Goal: Information Seeking & Learning: Learn about a topic

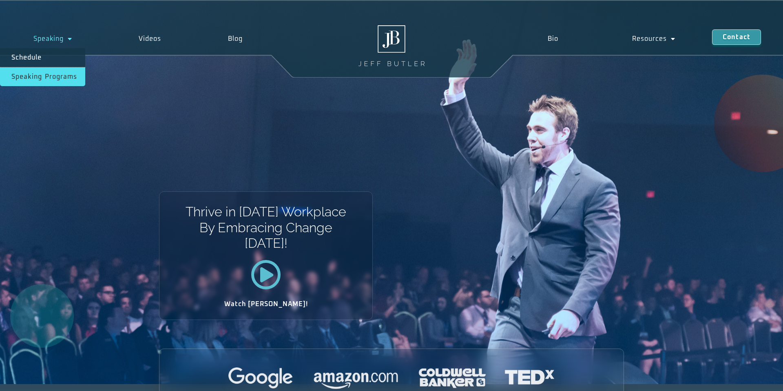
click at [66, 74] on link "Speaking Programs" at bounding box center [42, 76] width 85 height 19
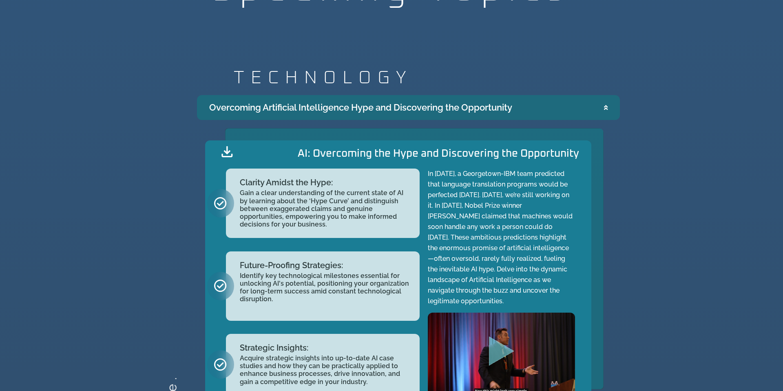
scroll to position [874, 0]
click at [604, 105] on icon "Accordion. Open links with Enter or Space, close with Escape, and navigate with…" at bounding box center [606, 107] width 4 height 6
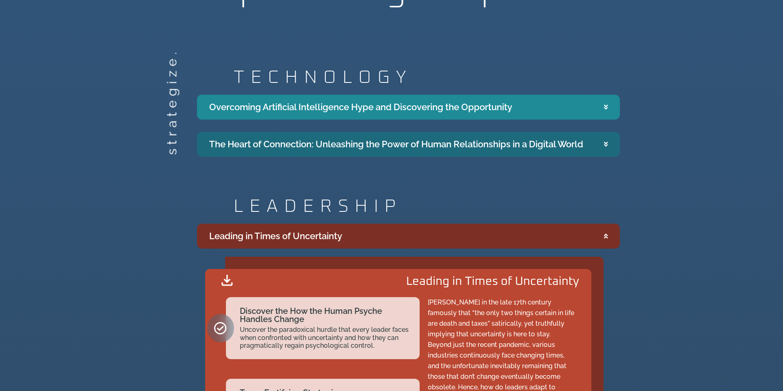
click at [604, 143] on icon "Accordion. Open links with Enter or Space, close with Escape, and navigate with…" at bounding box center [606, 144] width 4 height 6
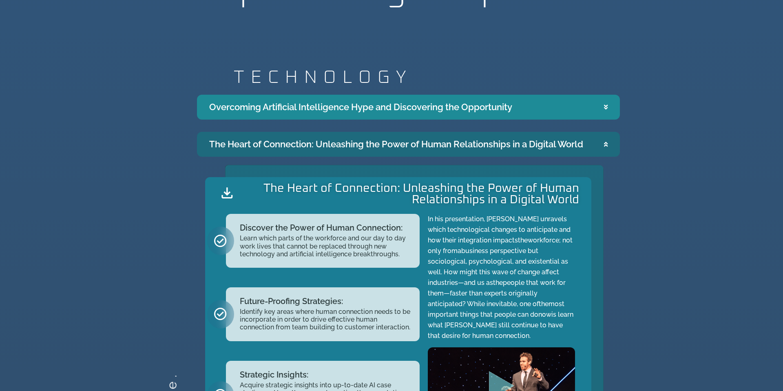
click at [604, 143] on icon "Accordion. Open links with Enter or Space, close with Escape, and navigate with…" at bounding box center [606, 144] width 4 height 6
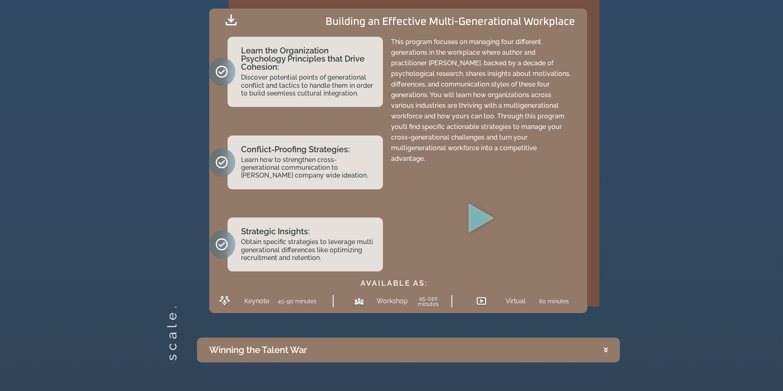
scroll to position [1580, 0]
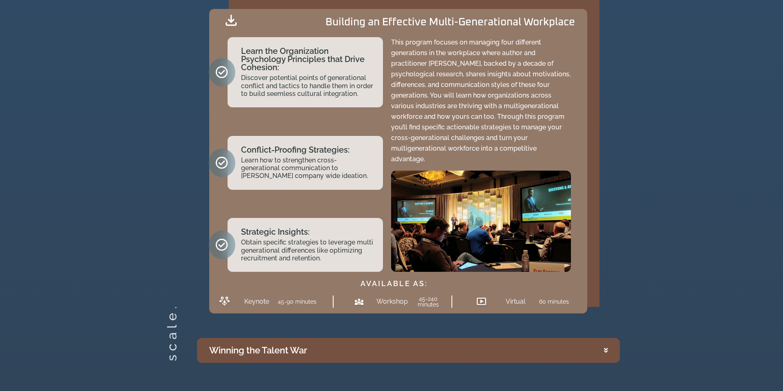
click at [590, 340] on summary "Winning the Talent War" at bounding box center [408, 350] width 423 height 25
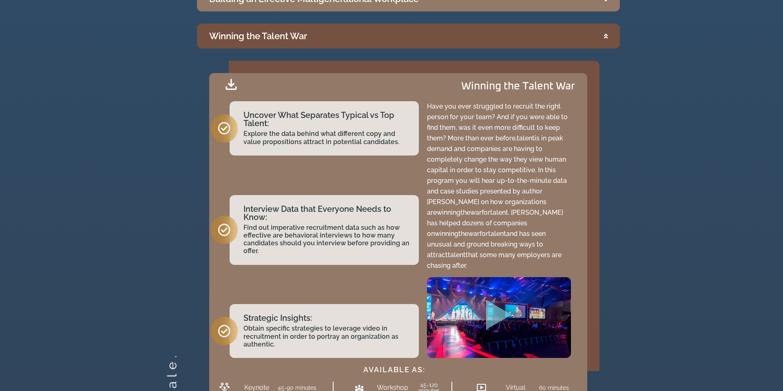
scroll to position [1550, 0]
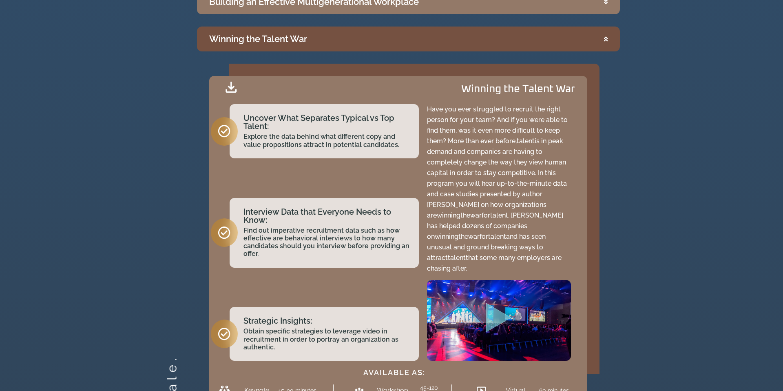
click at [599, 43] on summary "Winning the Talent War" at bounding box center [408, 38] width 423 height 25
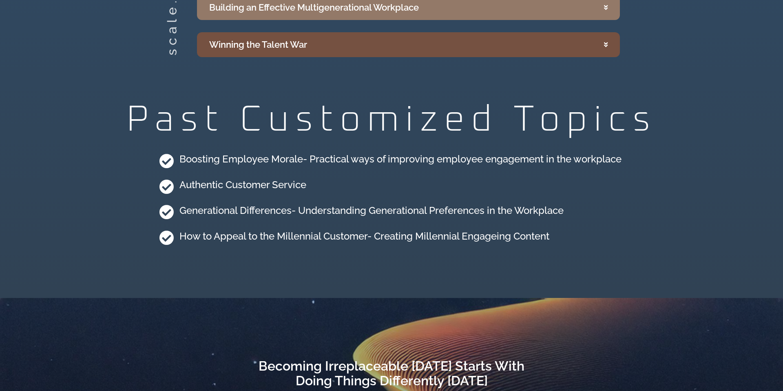
click at [599, 43] on summary "Winning the Talent War" at bounding box center [408, 44] width 423 height 25
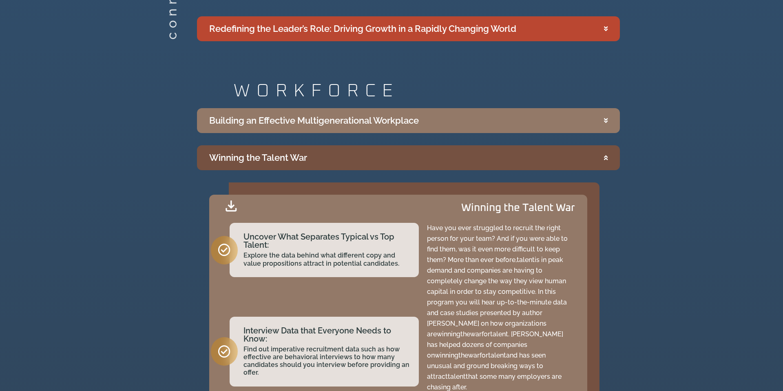
scroll to position [1432, 0]
click at [605, 157] on icon "Accordion. Open links with Enter or Space, close with Escape, and navigate with…" at bounding box center [606, 157] width 4 height 6
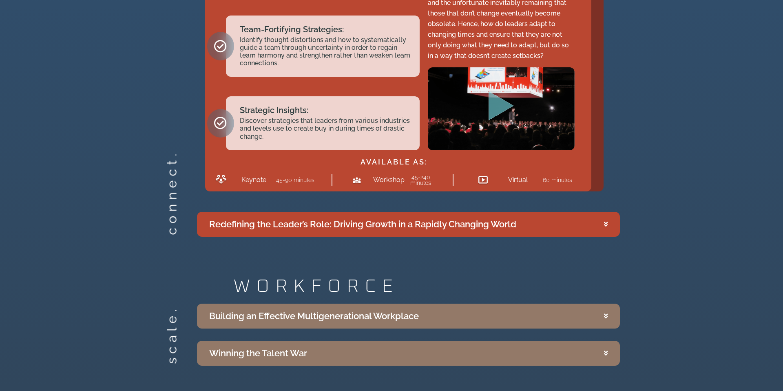
scroll to position [1236, 0]
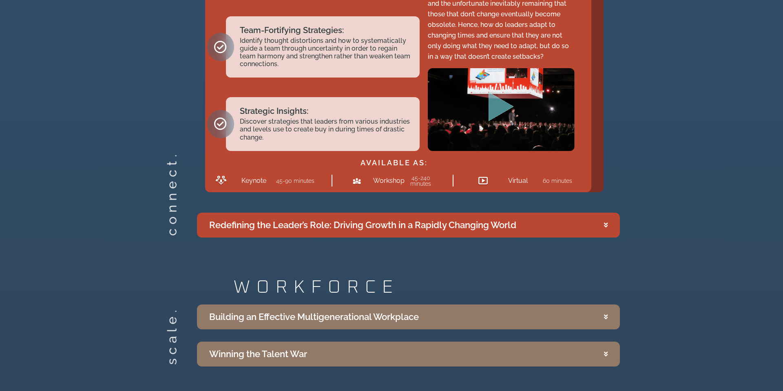
click at [371, 253] on div "Speaking Topics strategize. TECHNOLOGY Overcoming Artificial Intelligence Hype …" at bounding box center [391, 87] width 783 height 1037
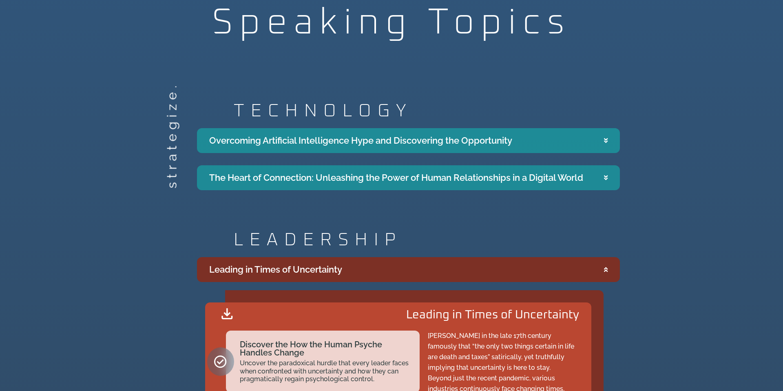
scroll to position [841, 0]
